Goal: Information Seeking & Learning: Learn about a topic

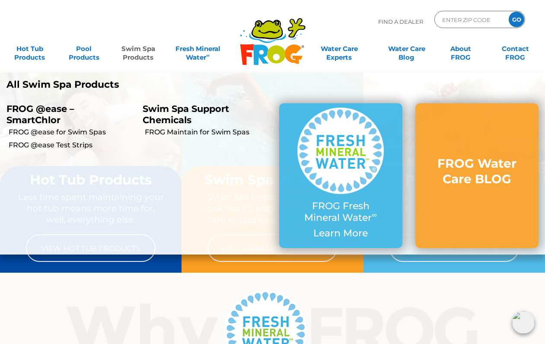
click at [140, 54] on link "Swim Spa Products" at bounding box center [138, 48] width 42 height 17
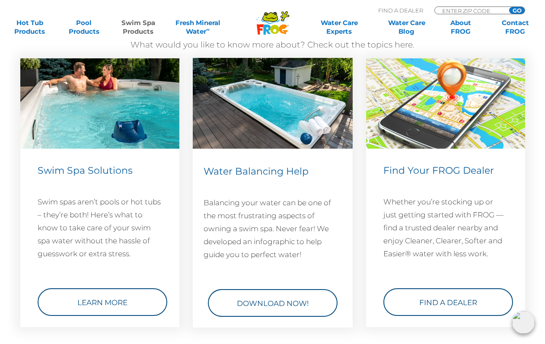
scroll to position [1186, 0]
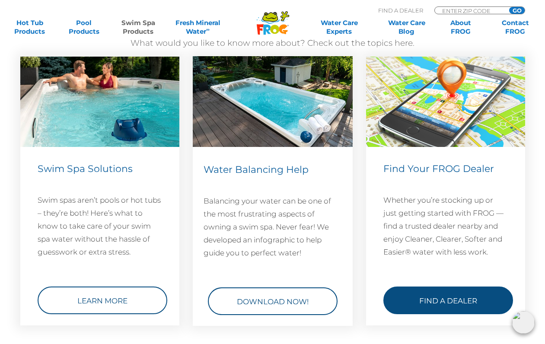
click at [424, 293] on link "Find a Dealer" at bounding box center [448, 300] width 130 height 28
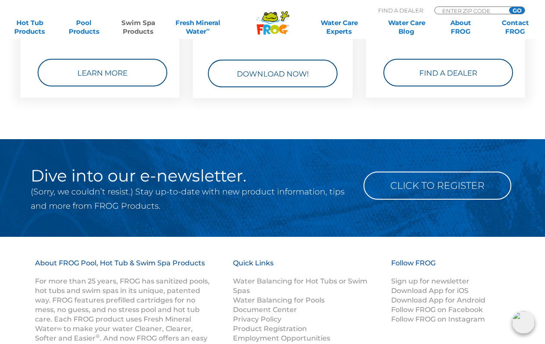
scroll to position [1414, 0]
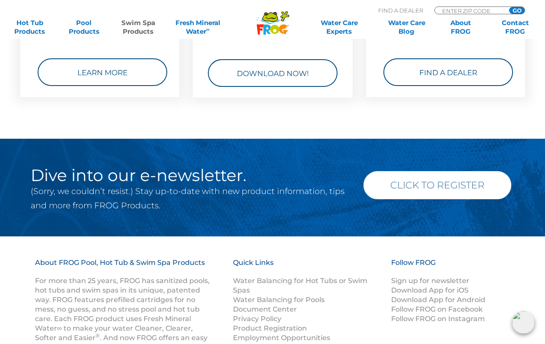
click at [402, 177] on link "Click to Register" at bounding box center [437, 185] width 148 height 28
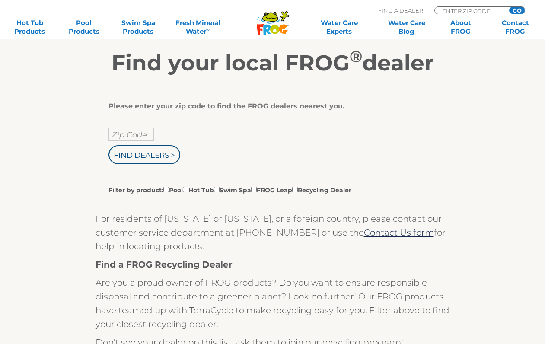
scroll to position [135, 0]
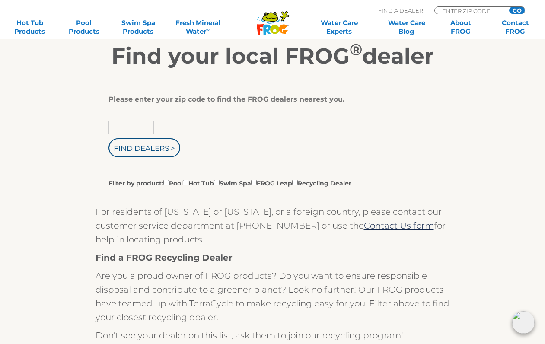
click at [135, 128] on input "text" at bounding box center [130, 127] width 45 height 13
type input "55410"
click at [158, 152] on input "Find Dealers >" at bounding box center [144, 147] width 72 height 19
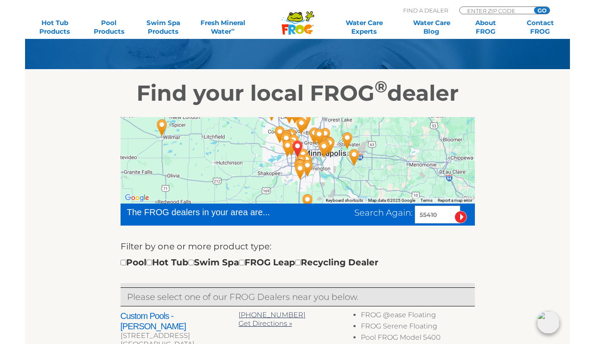
scroll to position [88, 0]
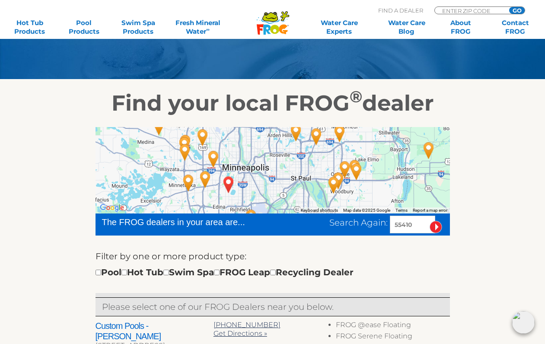
drag, startPoint x: 310, startPoint y: 173, endPoint x: 196, endPoint y: 239, distance: 132.1
click at [207, 178] on img "Custom Pools - Hopkins - 4 miles away." at bounding box center [205, 179] width 20 height 23
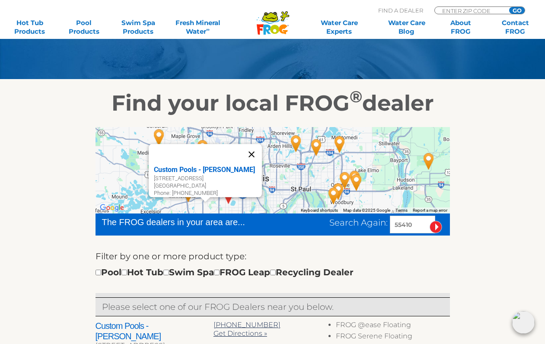
click at [255, 148] on button "Close" at bounding box center [251, 154] width 21 height 21
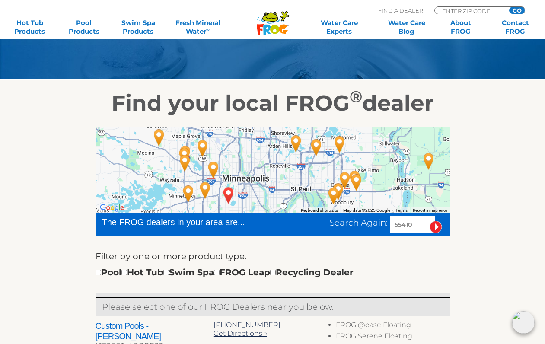
click at [299, 139] on img "All American Recreation - Little Canada - 13 miles away." at bounding box center [296, 143] width 20 height 23
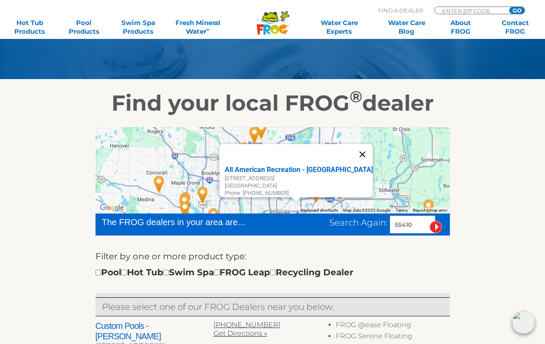
click at [352, 146] on button "Close" at bounding box center [362, 154] width 21 height 21
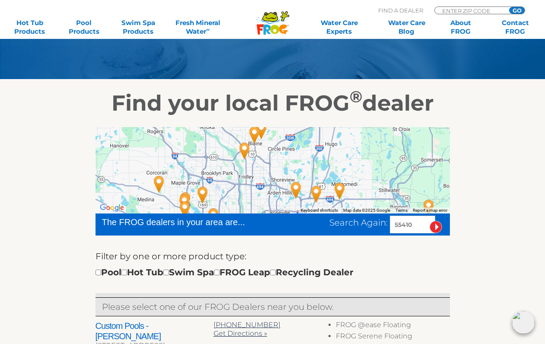
click at [206, 194] on img "Dolphin Pool & Spa Inc - Plymouth - 8 miles away." at bounding box center [203, 194] width 20 height 23
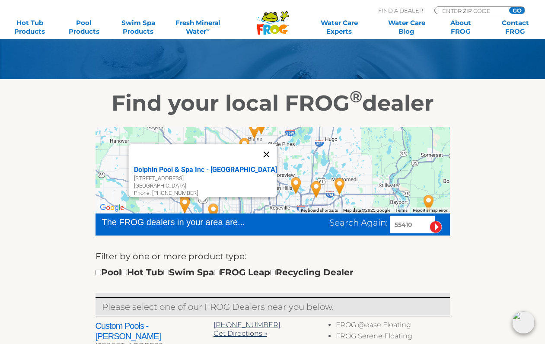
click at [256, 149] on button "Close" at bounding box center [266, 154] width 21 height 21
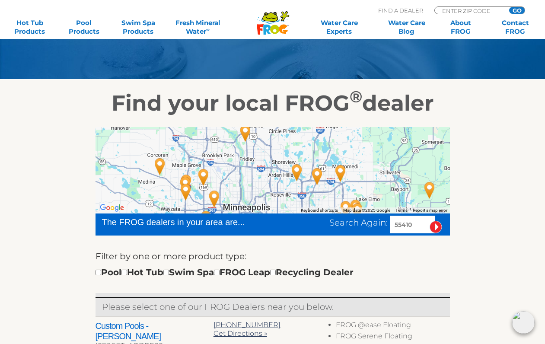
drag, startPoint x: 257, startPoint y: 174, endPoint x: 261, endPoint y: 137, distance: 37.4
click at [261, 137] on div at bounding box center [272, 170] width 354 height 86
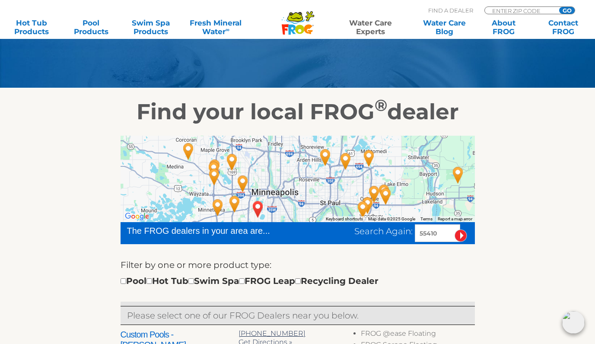
click at [379, 30] on link "Water Care Experts" at bounding box center [370, 27] width 75 height 17
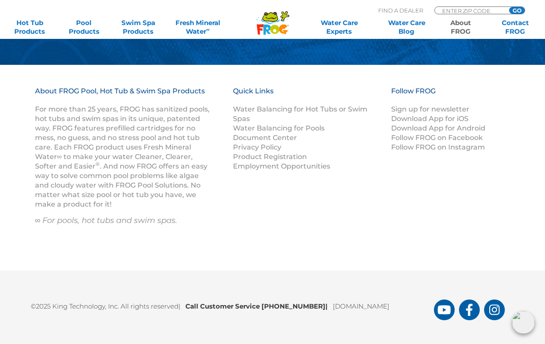
scroll to position [1246, 0]
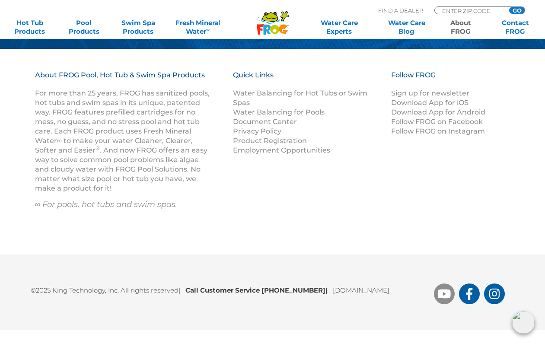
click at [440, 293] on icon "FROG Products You Tube Page" at bounding box center [444, 294] width 13 height 9
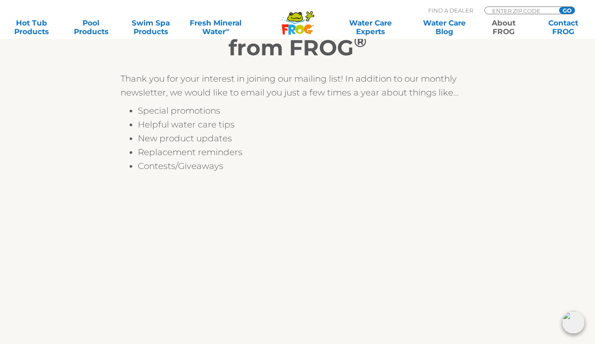
scroll to position [188, 0]
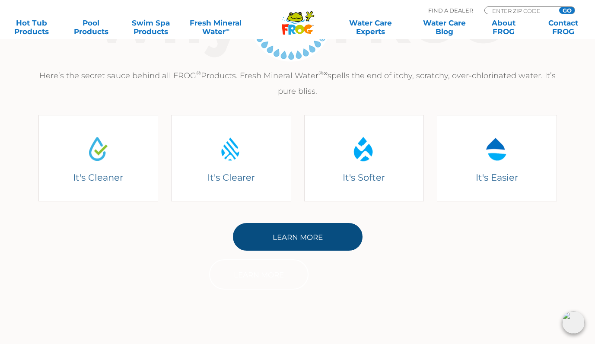
scroll to position [325, 0]
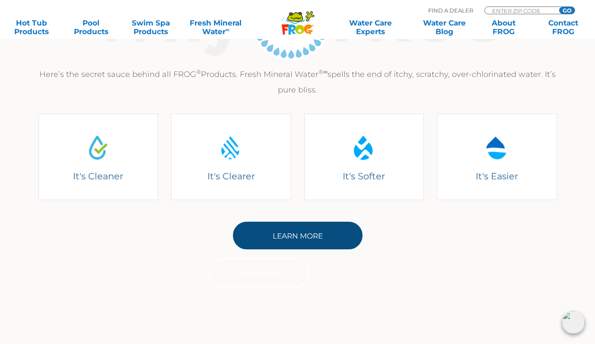
click at [285, 240] on link "Learn More" at bounding box center [298, 236] width 130 height 28
click at [258, 242] on link "Learn More" at bounding box center [298, 236] width 130 height 28
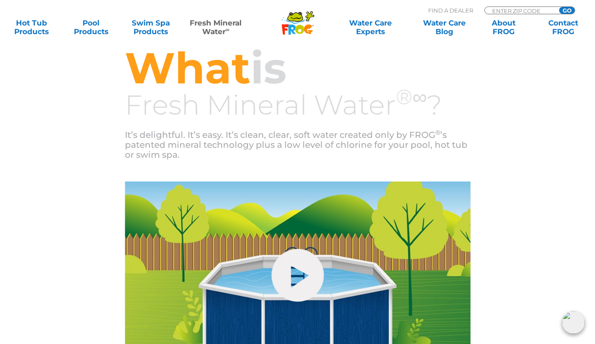
scroll to position [312, 0]
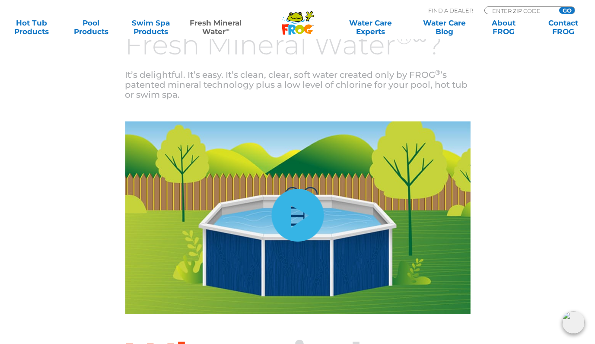
click at [290, 219] on link "hide-me" at bounding box center [297, 215] width 52 height 53
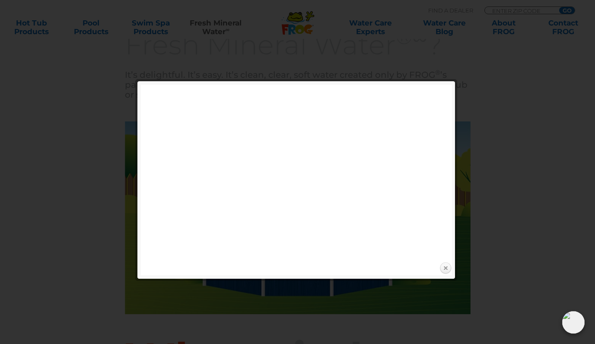
click at [446, 266] on link "Close" at bounding box center [445, 268] width 13 height 13
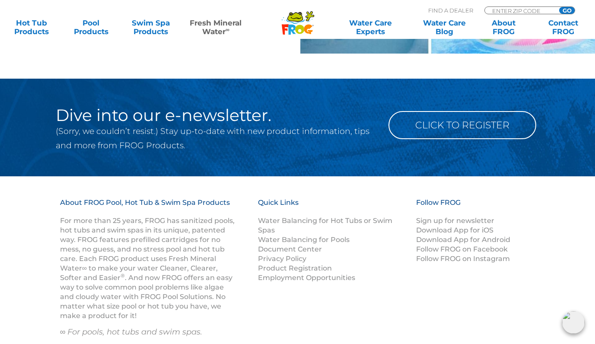
scroll to position [1142, 0]
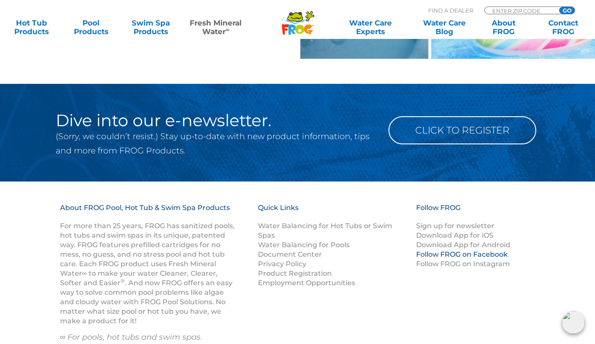
click at [433, 253] on link "Follow FROG on Facebook" at bounding box center [462, 254] width 92 height 8
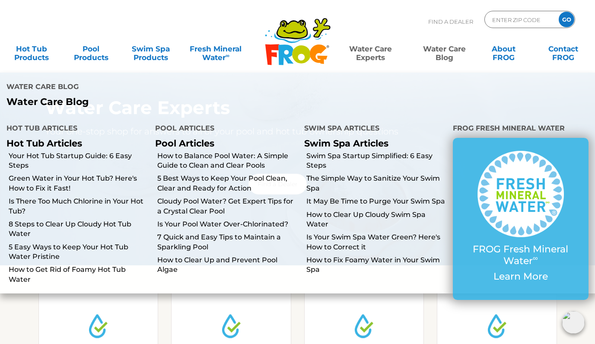
click at [447, 47] on link "Water Care Blog" at bounding box center [444, 48] width 46 height 17
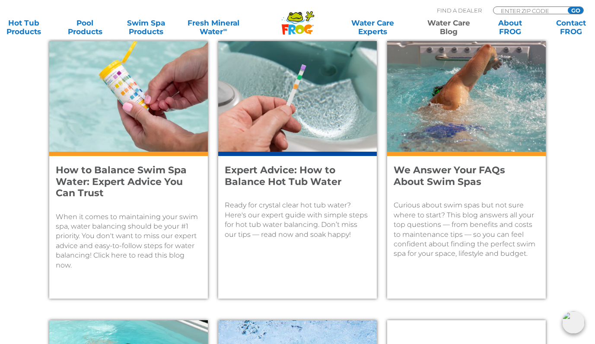
scroll to position [373, 0]
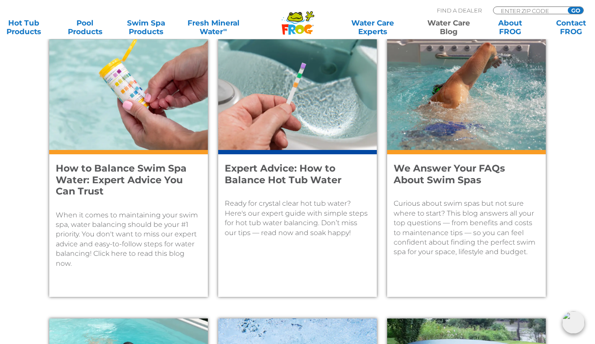
click at [407, 179] on h4 "We Answer Your FAQs About Swim Spas" at bounding box center [461, 174] width 134 height 23
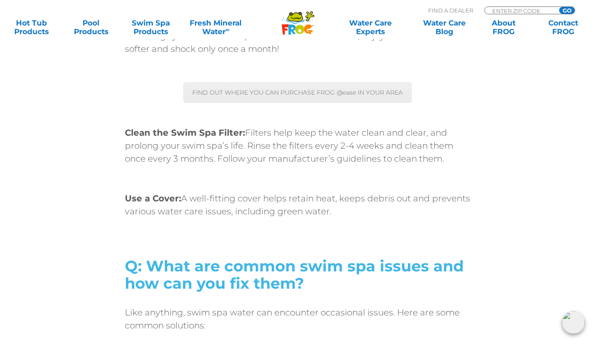
scroll to position [2669, 0]
